Goal: Information Seeking & Learning: Check status

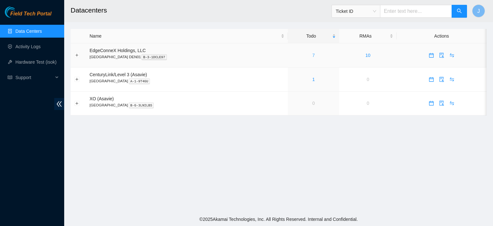
click at [313, 56] on link "7" at bounding box center [314, 55] width 3 height 5
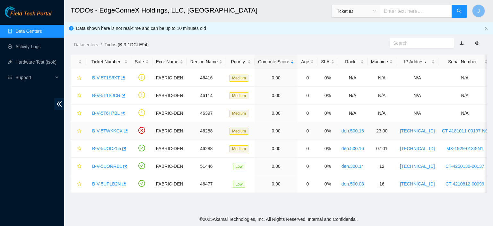
click at [111, 132] on link "B-V-5TWKKCX" at bounding box center [107, 130] width 31 height 5
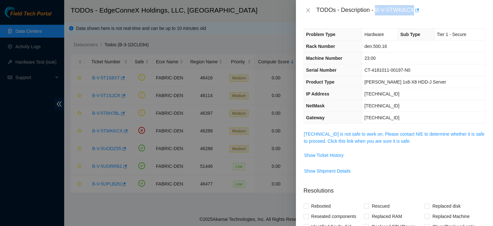
drag, startPoint x: 413, startPoint y: 10, endPoint x: 377, endPoint y: 8, distance: 36.0
click at [377, 8] on div "TODOs - Description - B-V-5TWKKCX" at bounding box center [401, 10] width 169 height 10
copy div "B-V-5TWKKCX"
click at [368, 141] on link "23.223.208.176 is not safe to work on. Please contact NIE to determine whether …" at bounding box center [394, 137] width 181 height 12
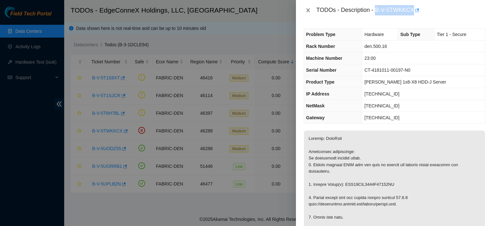
click at [305, 11] on button "Close" at bounding box center [308, 10] width 9 height 6
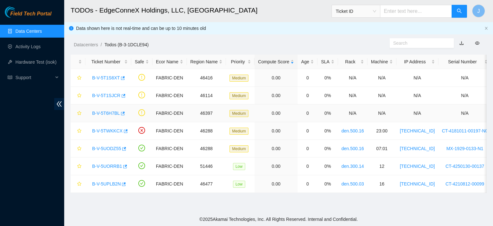
click at [105, 113] on link "B-V-5T6H7BL" at bounding box center [106, 113] width 28 height 5
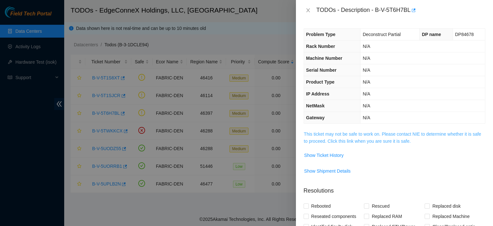
click at [376, 141] on link "This ticket may not be safe to work on. Please contact NIE to determine whether…" at bounding box center [392, 137] width 177 height 12
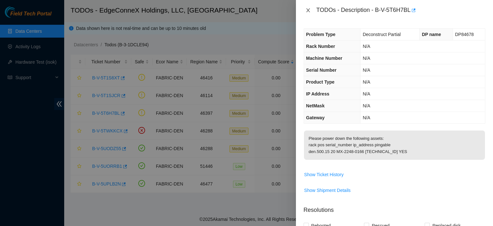
click at [309, 10] on icon "close" at bounding box center [308, 10] width 5 height 5
